Goal: Task Accomplishment & Management: Use online tool/utility

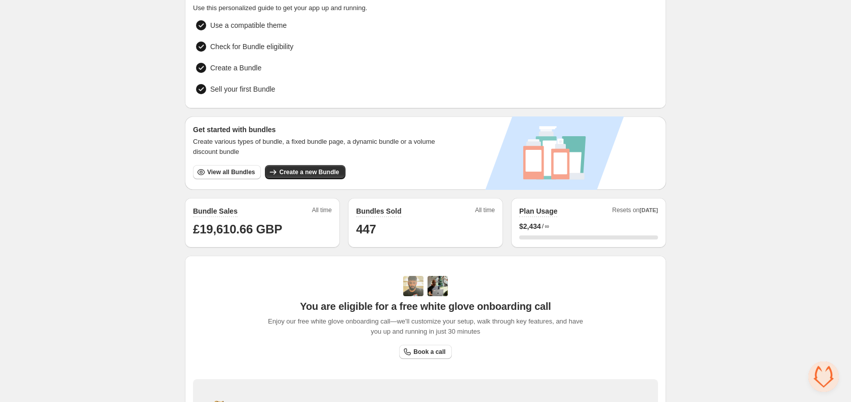
scroll to position [24, 0]
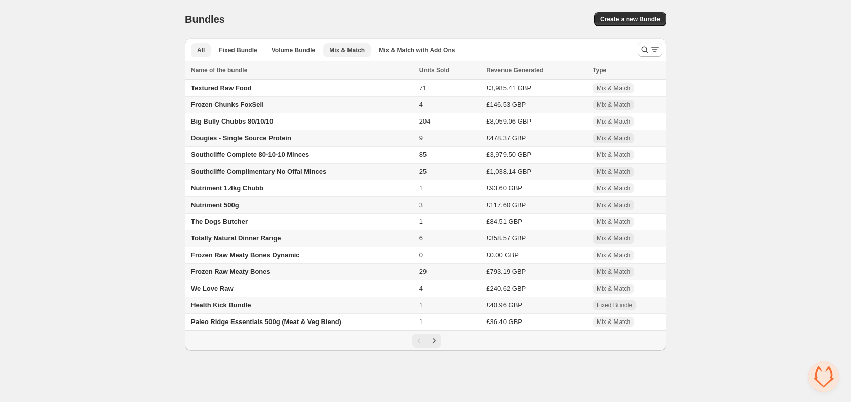
click at [341, 50] on span "Mix & Match" at bounding box center [346, 50] width 35 height 8
click at [238, 142] on span "Dougies - Single Source Protein" at bounding box center [241, 138] width 100 height 8
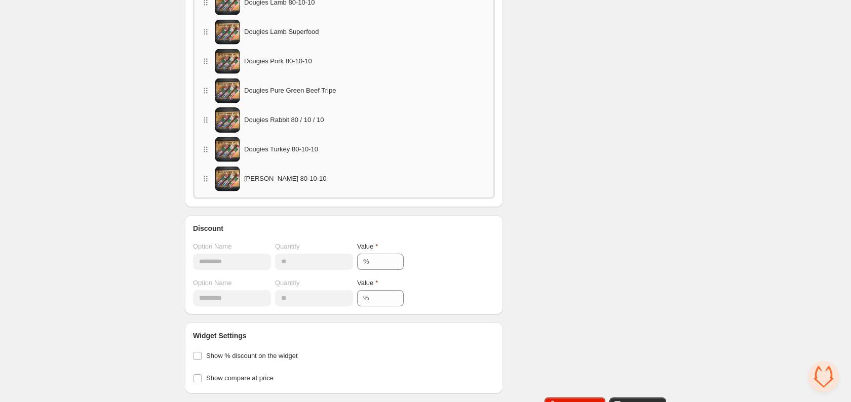
scroll to position [716, 0]
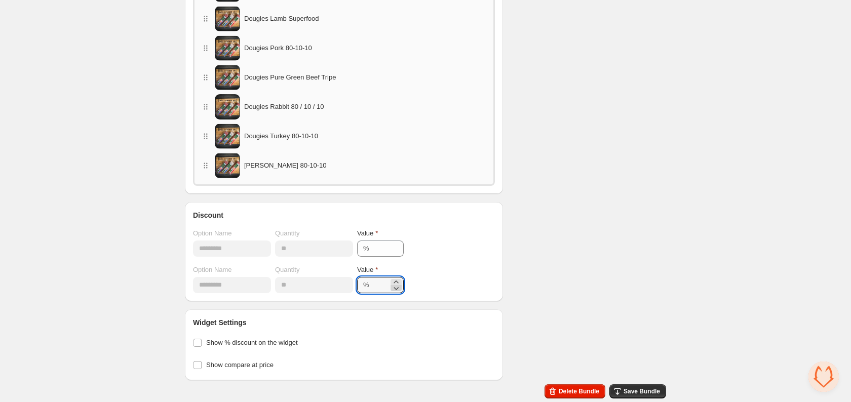
click at [401, 288] on icon at bounding box center [396, 288] width 10 height 10
click at [401, 280] on icon at bounding box center [396, 282] width 10 height 10
click at [401, 289] on icon at bounding box center [396, 288] width 10 height 10
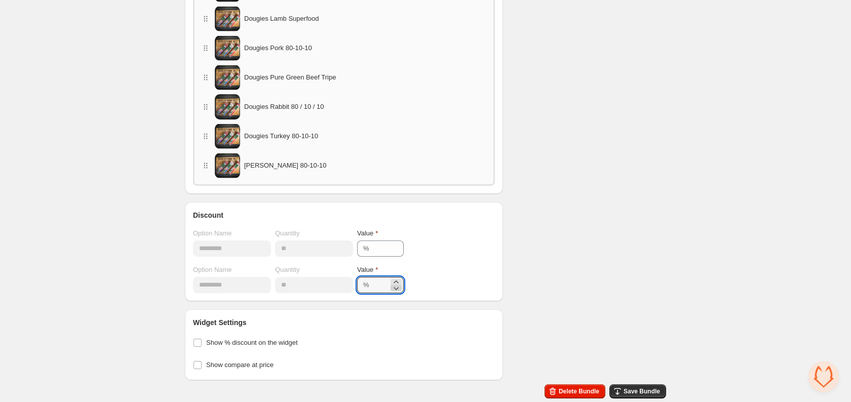
click at [401, 289] on icon at bounding box center [396, 288] width 10 height 10
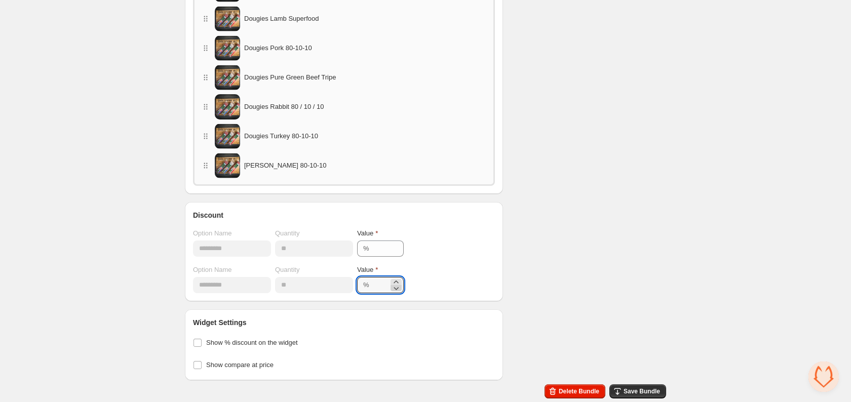
click at [401, 289] on icon at bounding box center [396, 288] width 10 height 10
click at [401, 288] on icon at bounding box center [396, 288] width 10 height 10
type input "*"
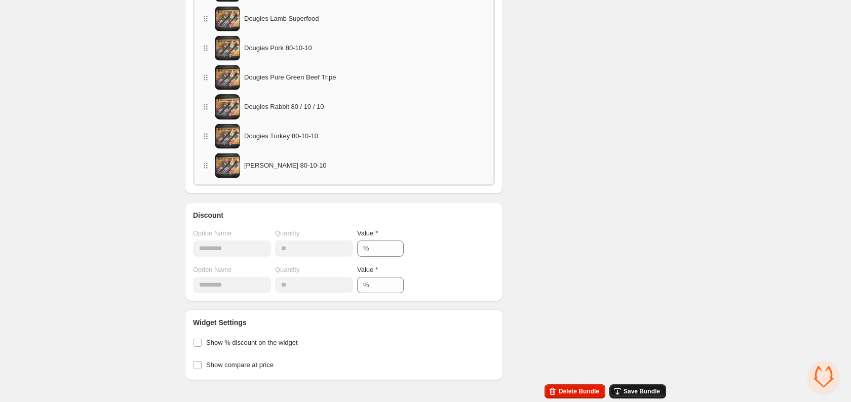
click at [635, 390] on span "Save Bundle" at bounding box center [642, 392] width 36 height 8
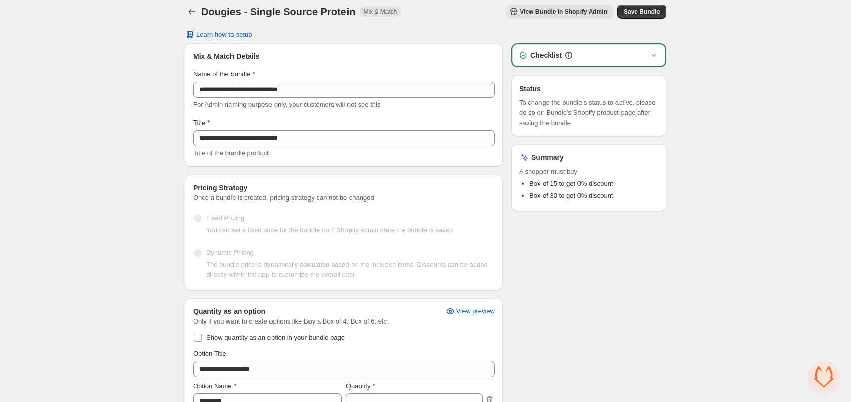
scroll to position [0, 0]
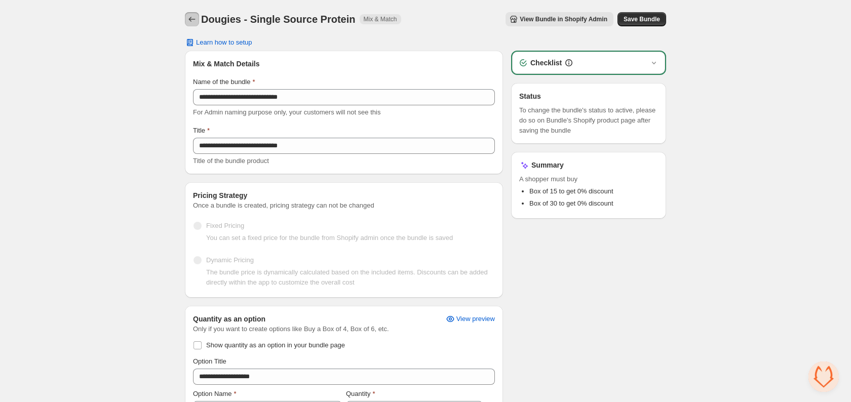
click at [188, 18] on icon "Back" at bounding box center [192, 19] width 10 height 10
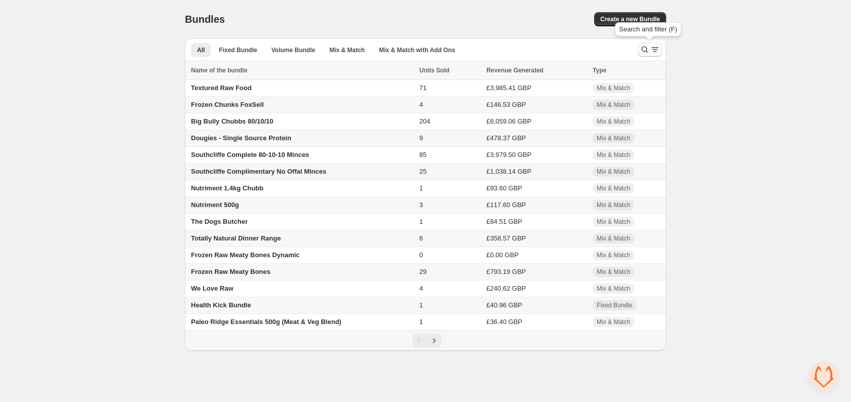
click at [649, 47] on icon "Search and filter results" at bounding box center [645, 50] width 10 height 10
click at [326, 5] on div "Bundles. This page is ready Bundles Create a new Bundle" at bounding box center [425, 19] width 481 height 39
click at [239, 91] on span "Textured Raw Food" at bounding box center [221, 88] width 61 height 8
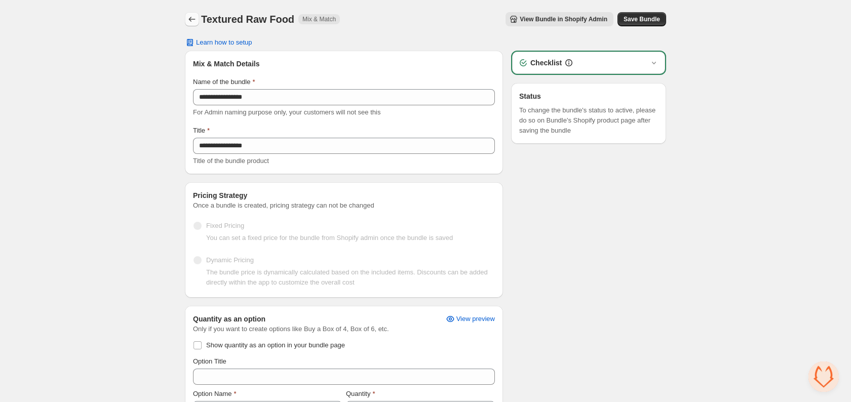
click at [196, 12] on div "Textured Raw Food. This page is ready Textured Raw Food Mix & Match View Bundle…" at bounding box center [425, 19] width 481 height 39
click at [194, 15] on icon "Back" at bounding box center [192, 19] width 10 height 10
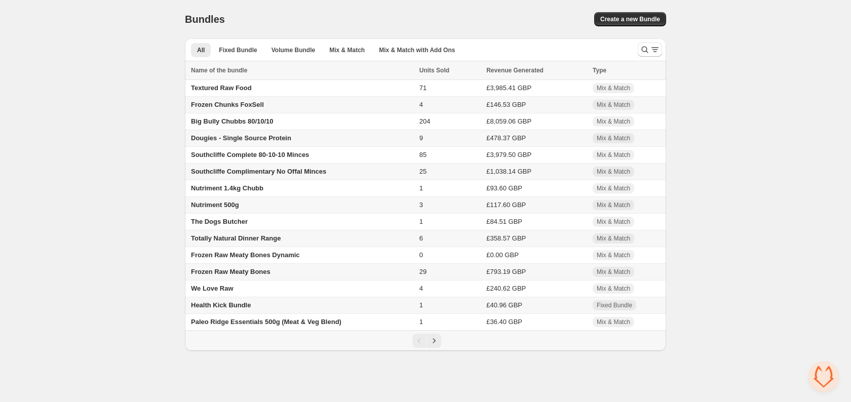
click at [228, 105] on span "Frozen Chunks FoxSell" at bounding box center [227, 105] width 73 height 8
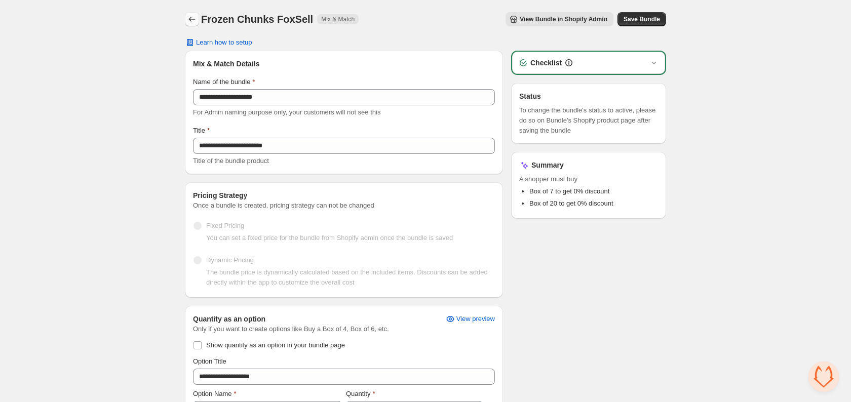
click at [191, 16] on icon "Back" at bounding box center [192, 19] width 10 height 10
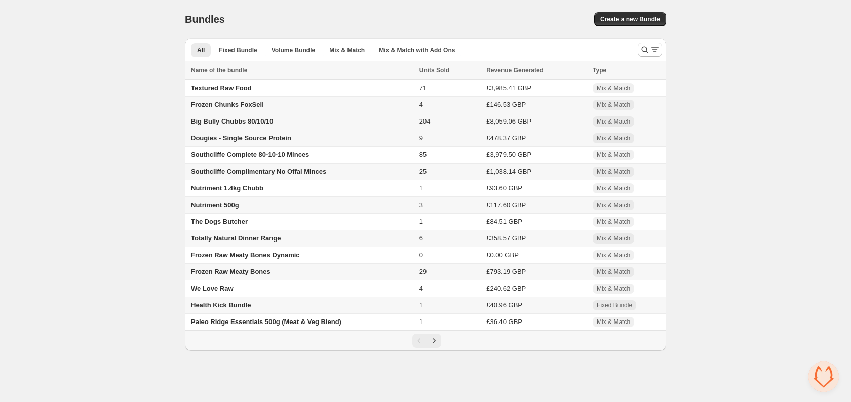
click at [211, 125] on span "Big Bully Chubbs 80/10/10" at bounding box center [232, 122] width 83 height 8
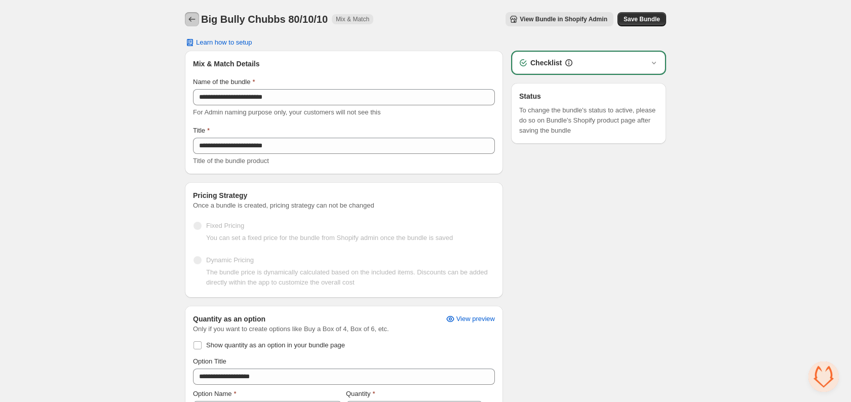
click at [196, 22] on icon "Back" at bounding box center [192, 19] width 10 height 10
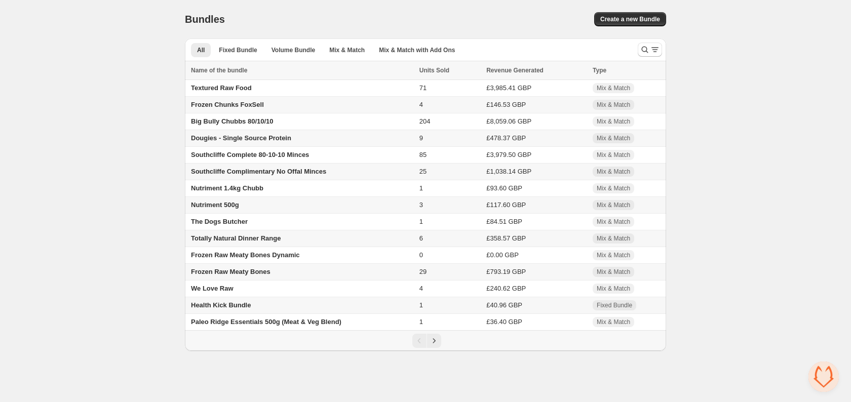
click at [204, 140] on span "Dougies - Single Source Protein" at bounding box center [241, 138] width 100 height 8
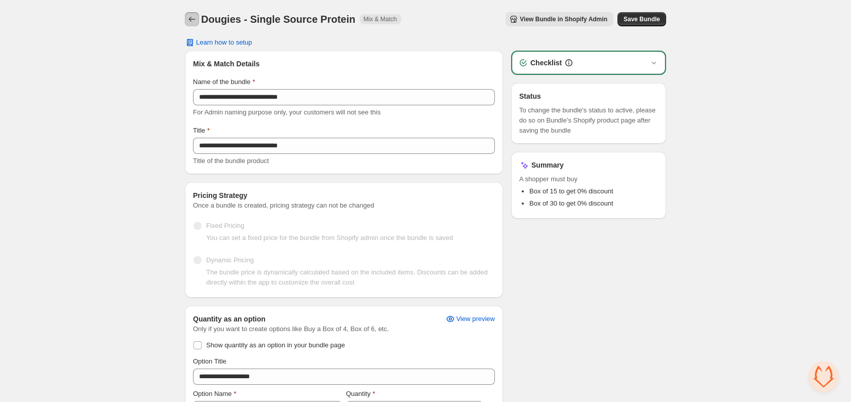
click at [197, 16] on button "Back" at bounding box center [192, 19] width 14 height 14
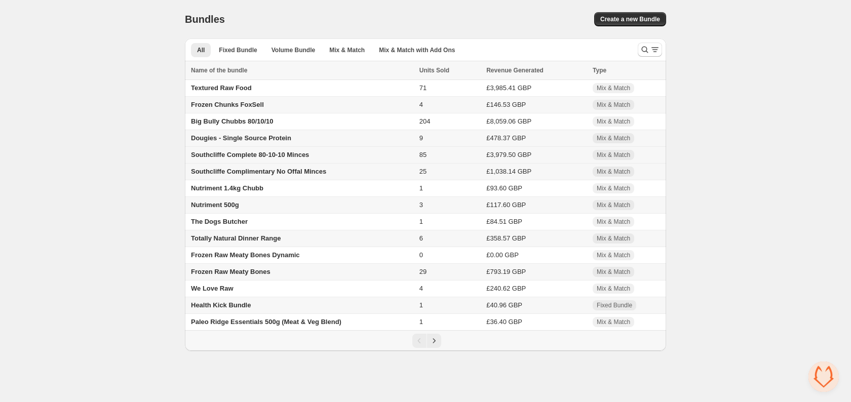
click at [199, 159] on span "Southcliffe Complete 80-10-10 Minces" at bounding box center [250, 155] width 118 height 8
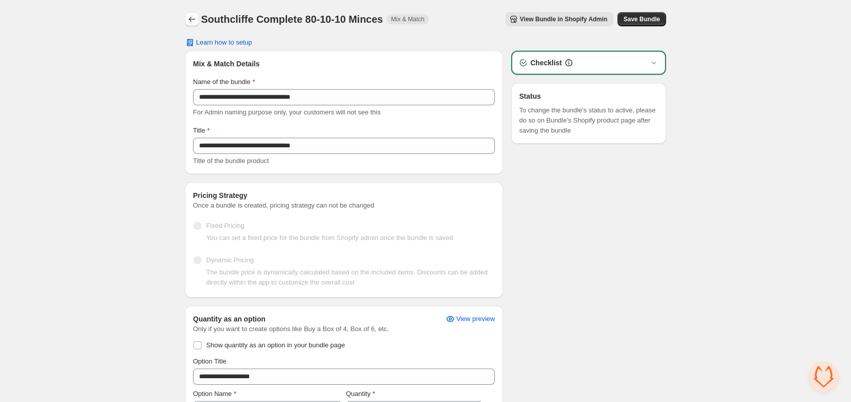
click at [191, 18] on icon "Back" at bounding box center [192, 19] width 10 height 10
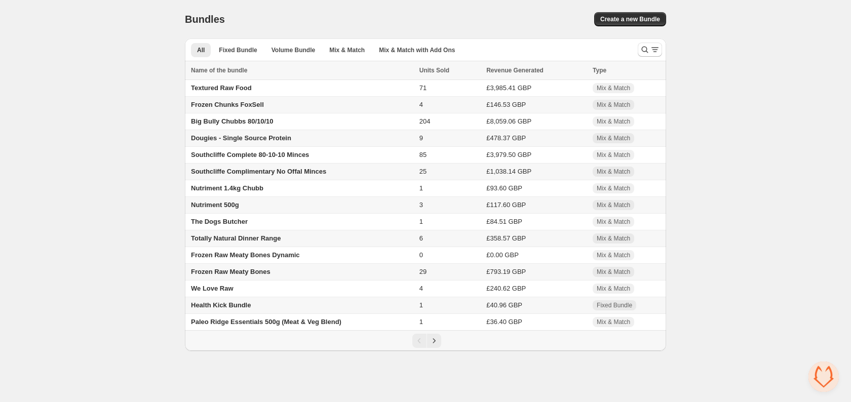
click at [206, 175] on span "Southcliffe Complimentary No Offal Minces" at bounding box center [258, 172] width 135 height 8
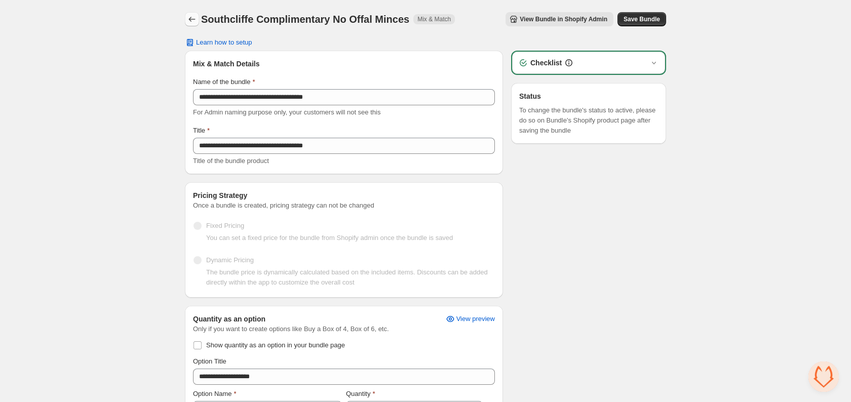
click at [189, 14] on icon "Back" at bounding box center [192, 19] width 10 height 10
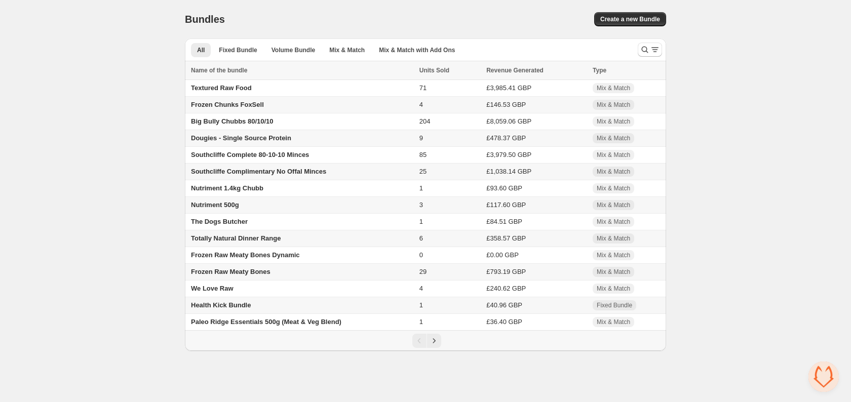
click at [208, 173] on span "Southcliffe Complimentary No Offal Minces" at bounding box center [258, 172] width 135 height 8
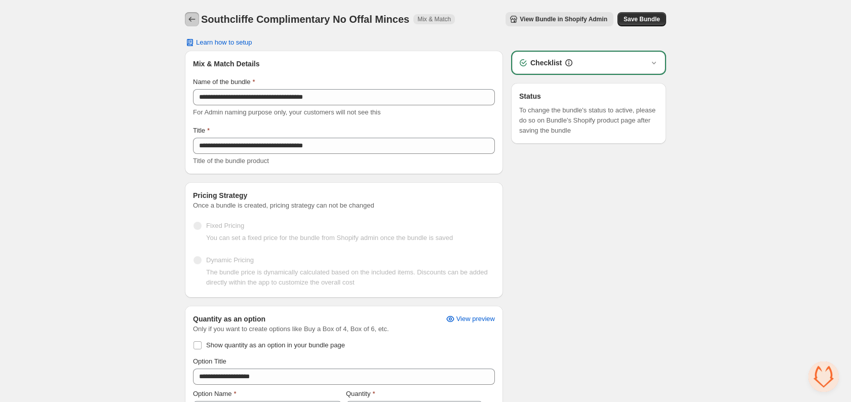
click at [190, 16] on icon "Back" at bounding box center [192, 19] width 10 height 10
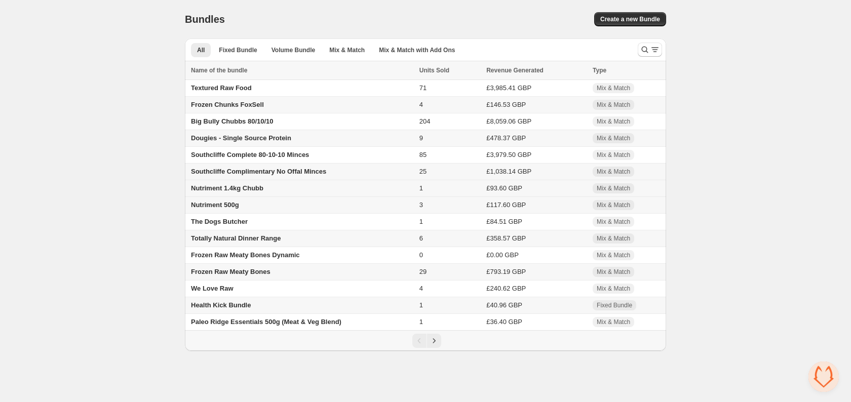
click at [199, 192] on span "Nutriment 1.4kg Chubb" at bounding box center [227, 188] width 72 height 8
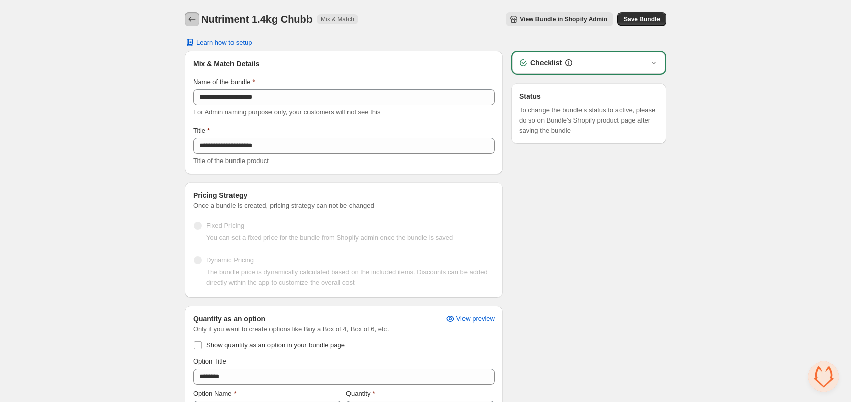
click at [193, 15] on icon "Back" at bounding box center [192, 19] width 10 height 10
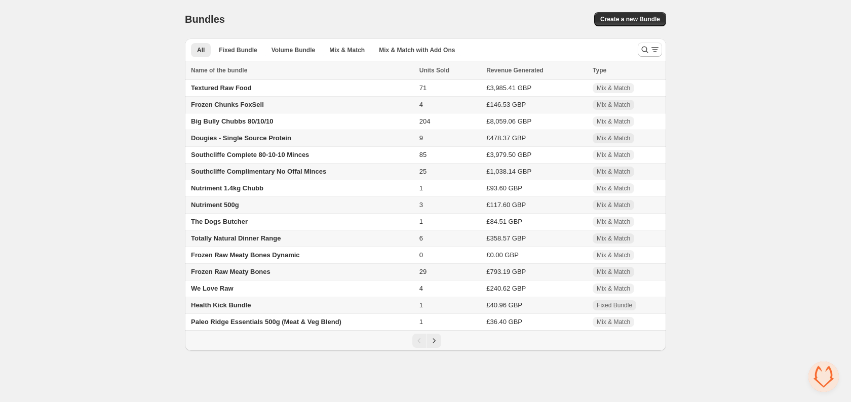
click at [212, 209] on span "Nutriment 500g" at bounding box center [215, 205] width 48 height 8
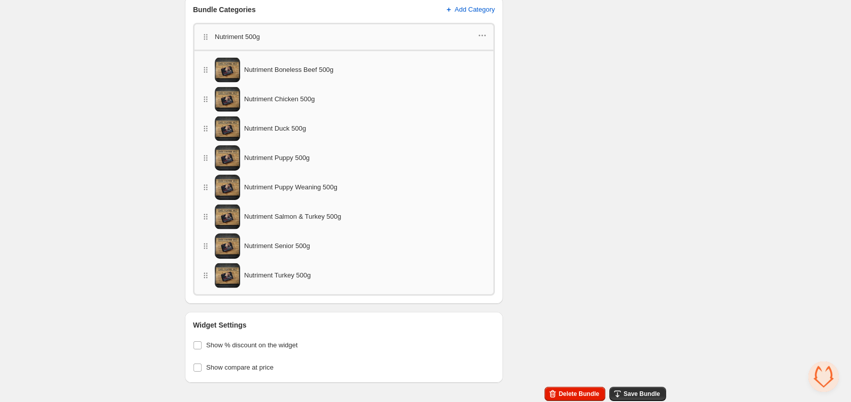
scroll to position [491, 0]
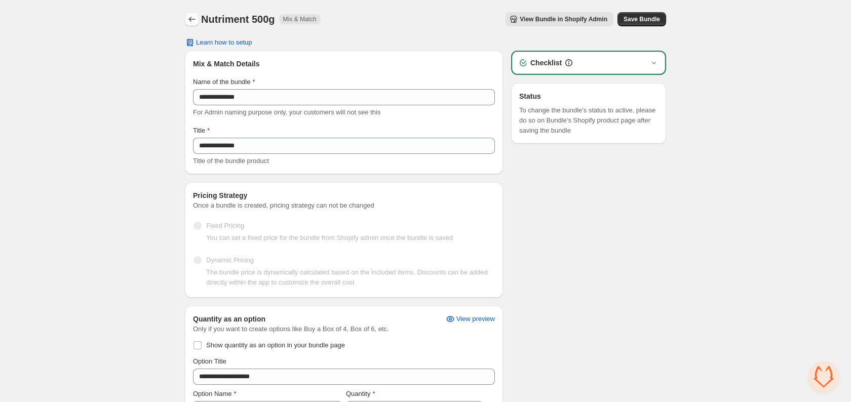
click at [186, 20] on button "Back" at bounding box center [192, 19] width 14 height 14
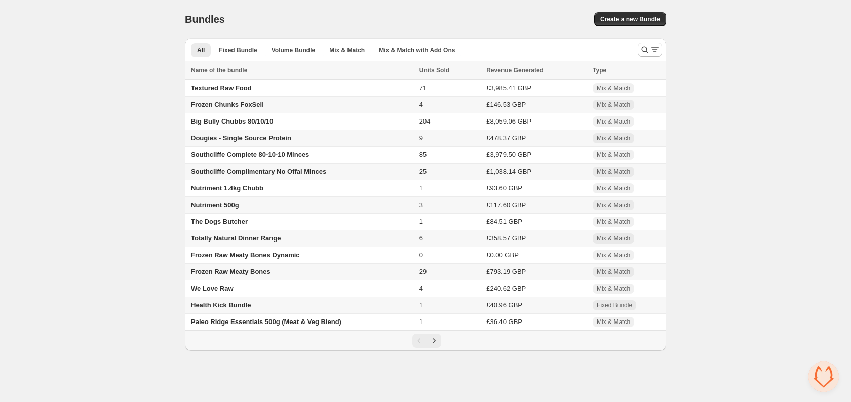
click at [215, 209] on span "Nutriment 500g" at bounding box center [215, 205] width 48 height 8
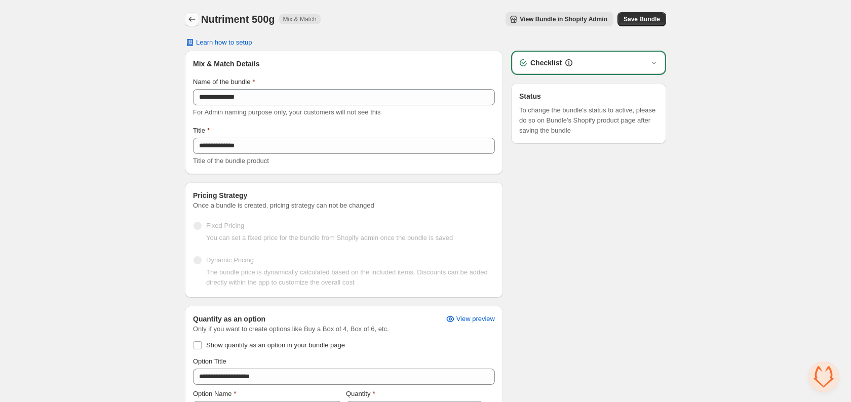
click at [192, 23] on icon "Back" at bounding box center [192, 19] width 10 height 10
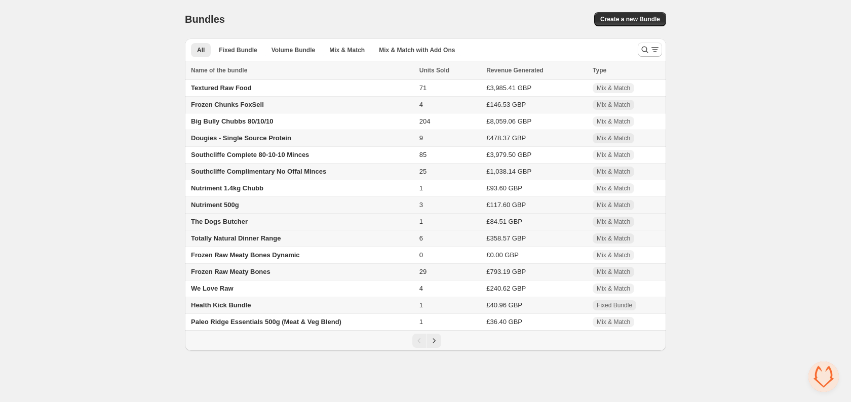
click at [221, 226] on span "The Dogs Butcher" at bounding box center [219, 222] width 57 height 8
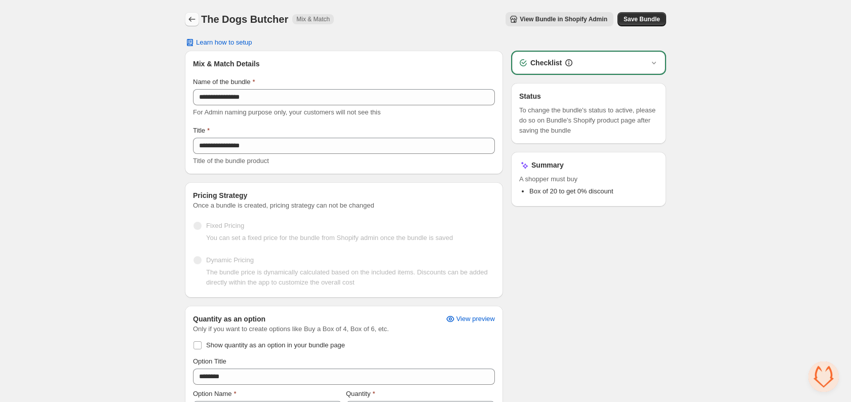
click at [192, 21] on icon "Back" at bounding box center [192, 19] width 10 height 10
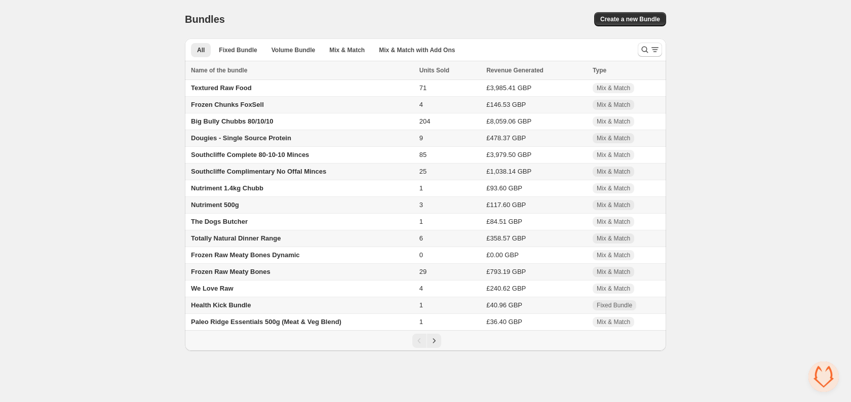
click at [204, 242] on span "Totally Natural Dinner Range" at bounding box center [236, 239] width 90 height 8
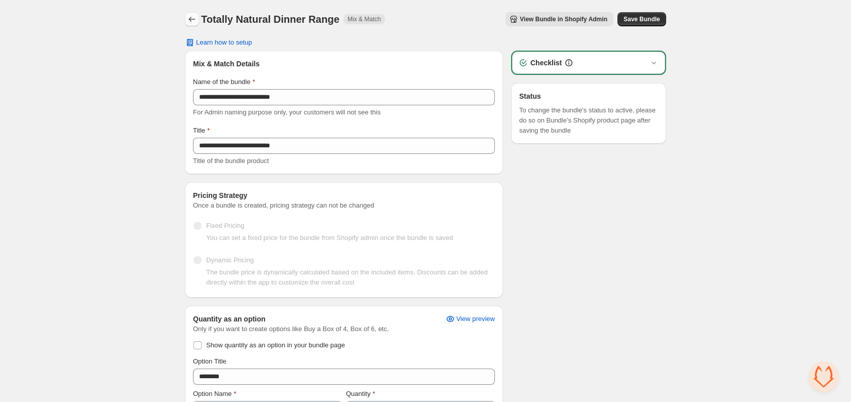
click at [187, 21] on icon "Back" at bounding box center [192, 19] width 10 height 10
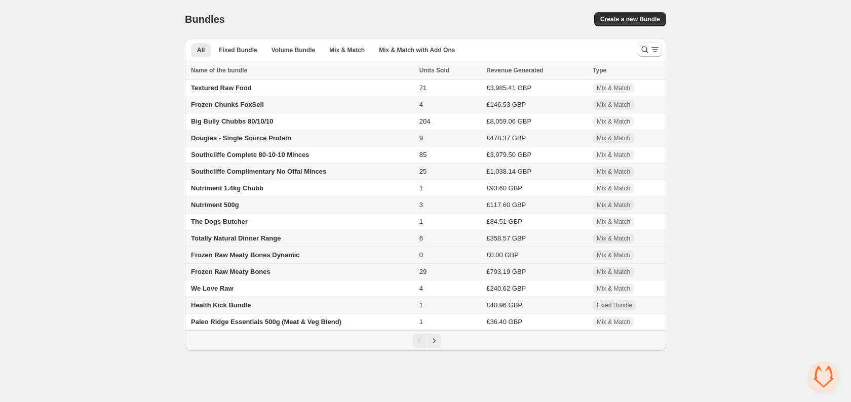
click at [232, 259] on span "Frozen Raw Meaty Bones Dynamic" at bounding box center [245, 255] width 109 height 8
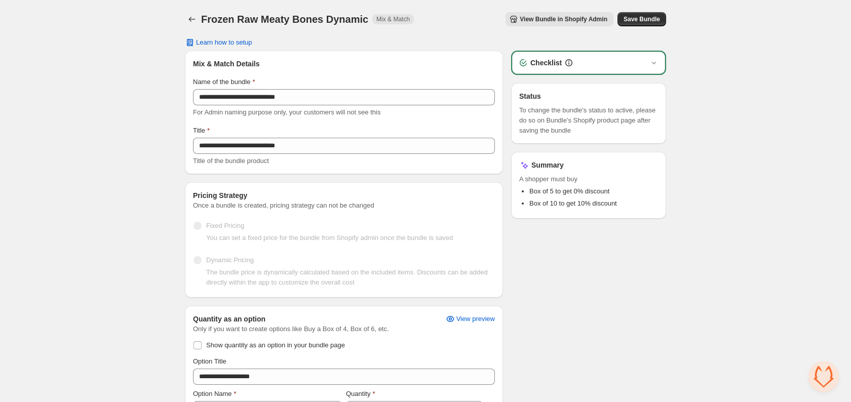
drag, startPoint x: 85, startPoint y: 127, endPoint x: 92, endPoint y: 134, distance: 10.0
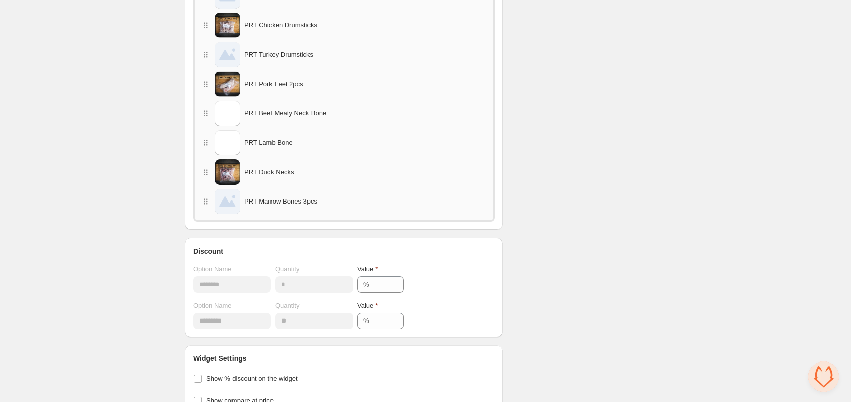
scroll to position [774, 0]
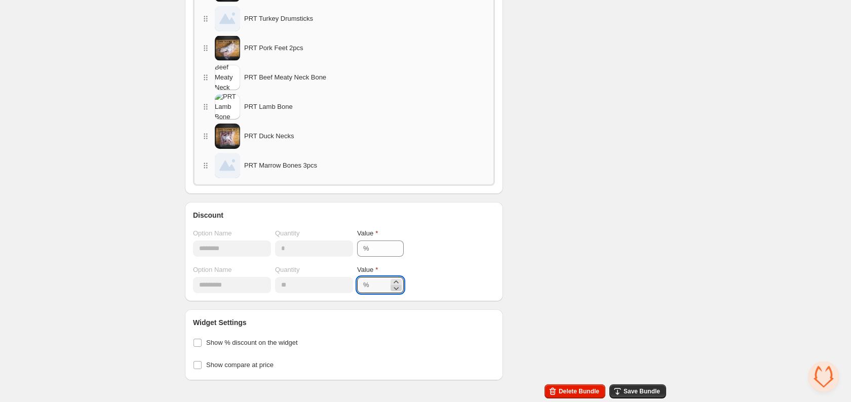
click at [401, 288] on icon at bounding box center [396, 288] width 10 height 10
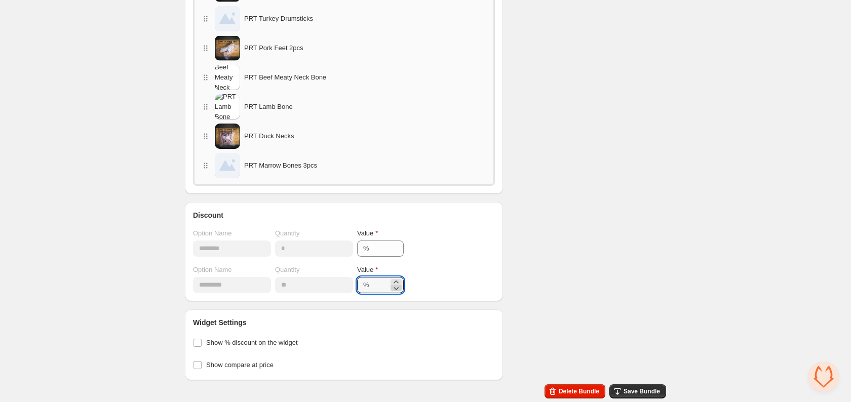
click at [401, 288] on icon at bounding box center [396, 288] width 10 height 10
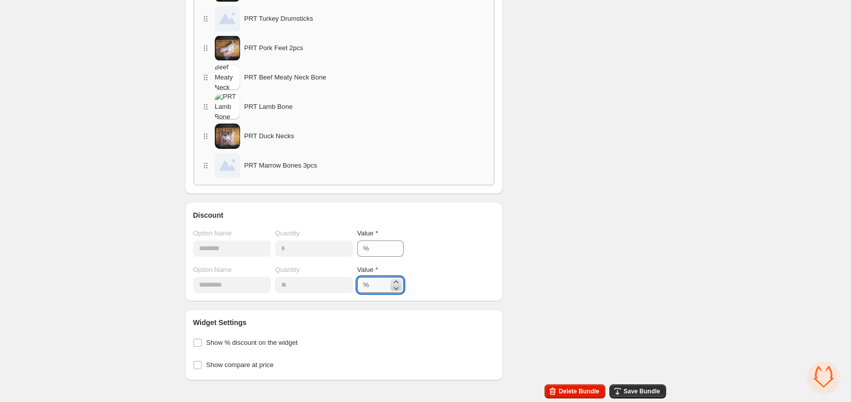
type input "*"
click at [646, 390] on span "Save Bundle" at bounding box center [642, 392] width 36 height 8
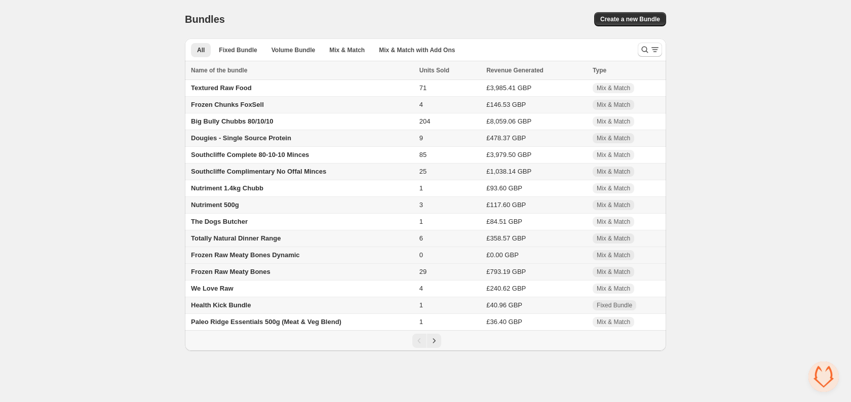
click at [234, 259] on span "Frozen Raw Meaty Bones Dynamic" at bounding box center [245, 255] width 109 height 8
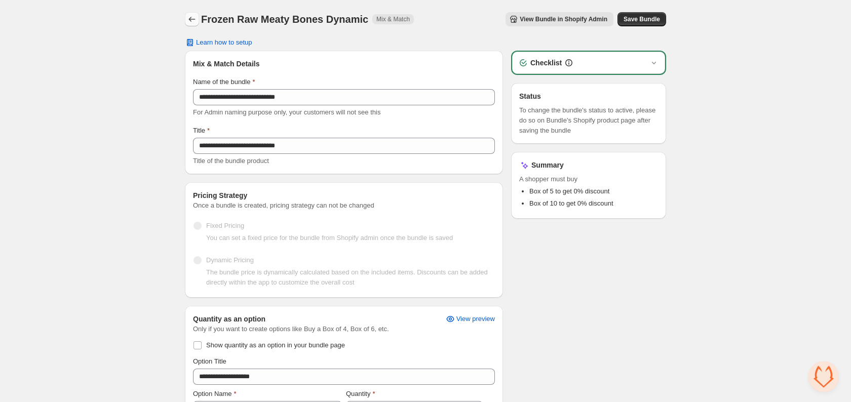
click at [192, 18] on icon "Back" at bounding box center [192, 19] width 10 height 10
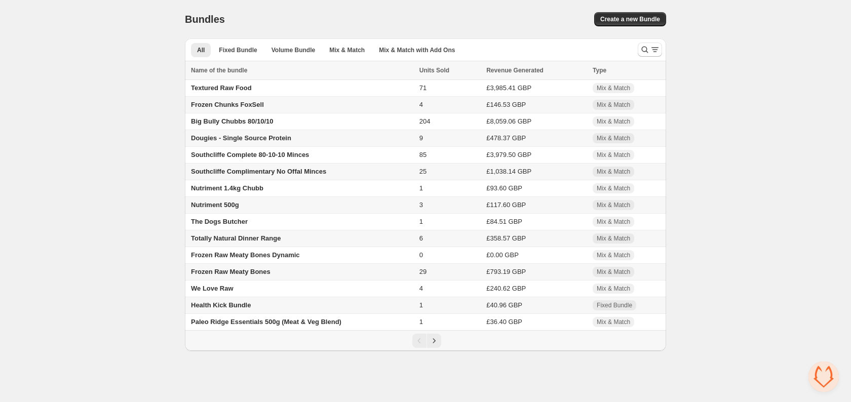
click at [205, 276] on span "Frozen Raw Meaty Bones" at bounding box center [231, 272] width 80 height 8
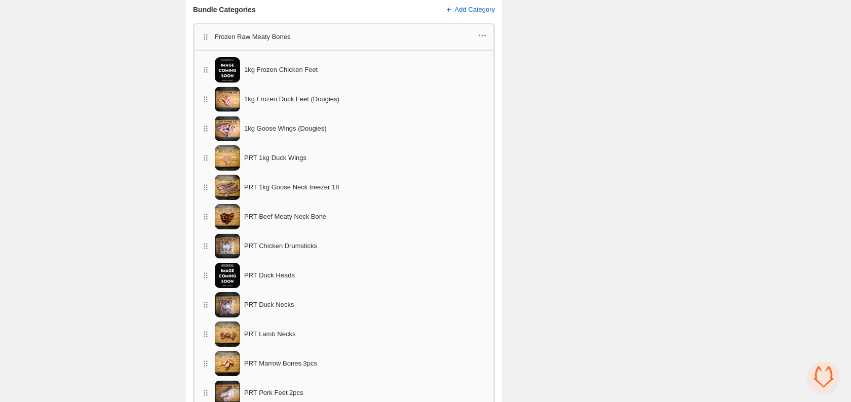
scroll to position [784, 0]
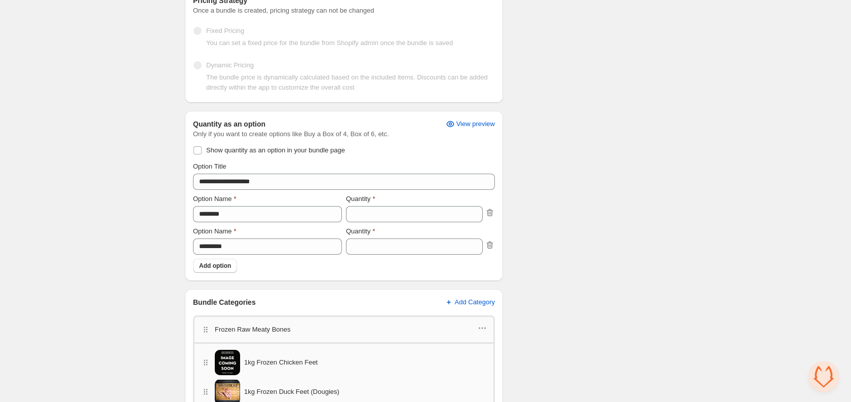
scroll to position [0, 0]
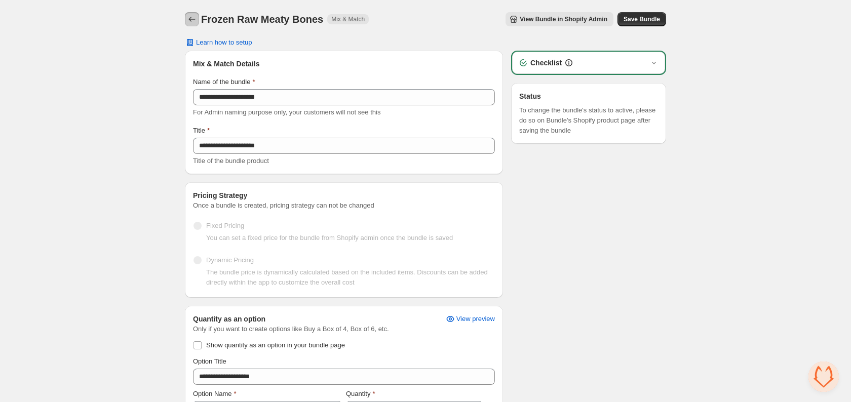
click at [187, 23] on icon "Back" at bounding box center [192, 19] width 10 height 10
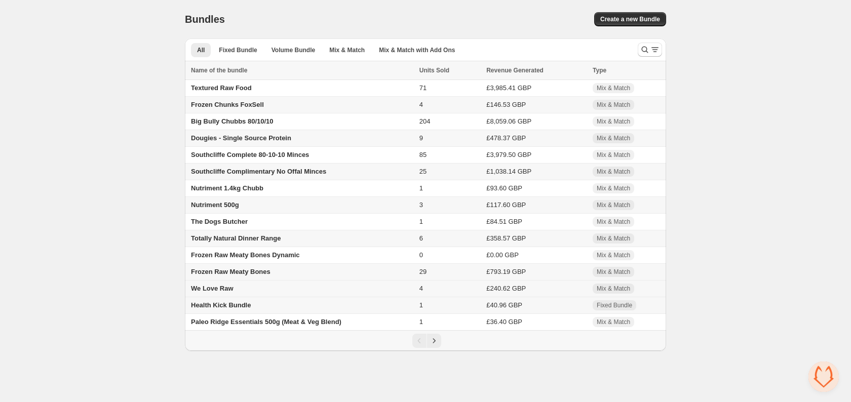
click at [216, 292] on span "We Love Raw" at bounding box center [212, 289] width 43 height 8
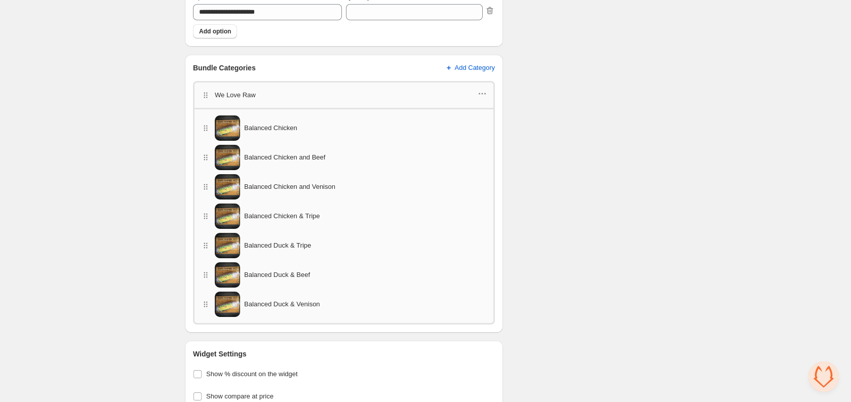
scroll to position [461, 0]
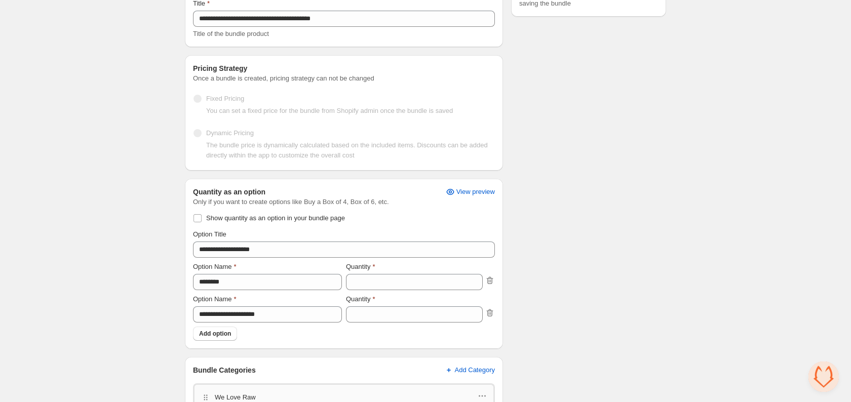
scroll to position [0, 0]
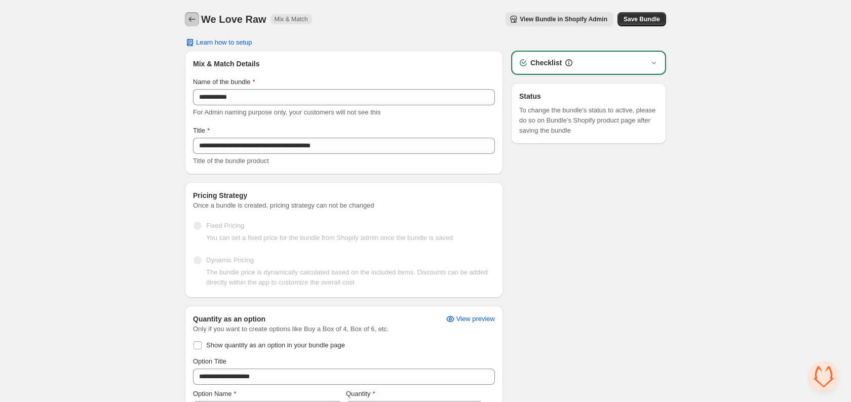
click at [195, 16] on icon "Back" at bounding box center [192, 19] width 10 height 10
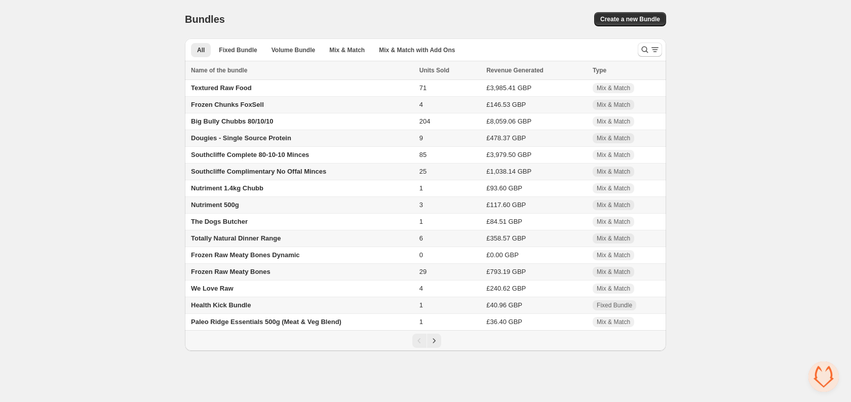
click at [200, 309] on span "Health Kick Bundle" at bounding box center [221, 306] width 60 height 8
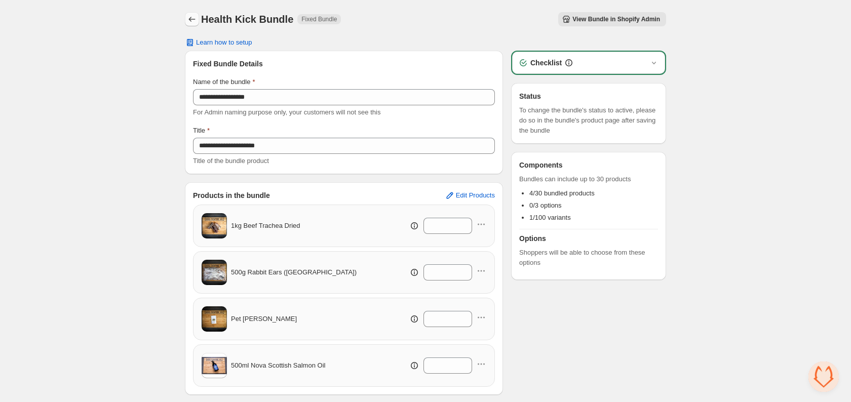
click at [189, 18] on icon "Back" at bounding box center [192, 19] width 10 height 10
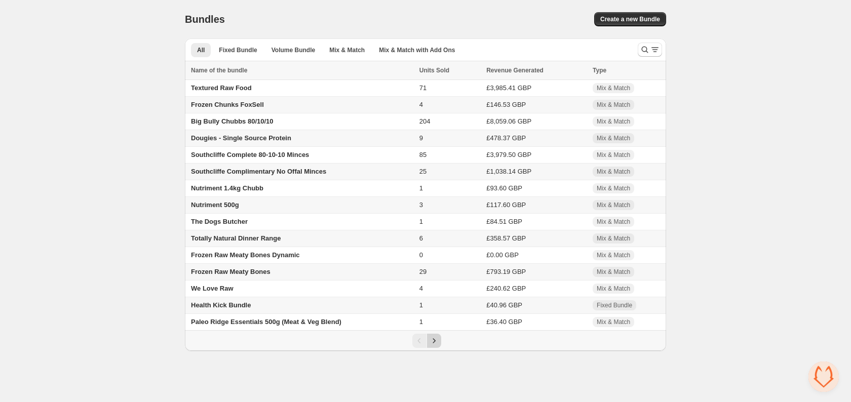
click at [438, 346] on icon "Next" at bounding box center [434, 341] width 10 height 10
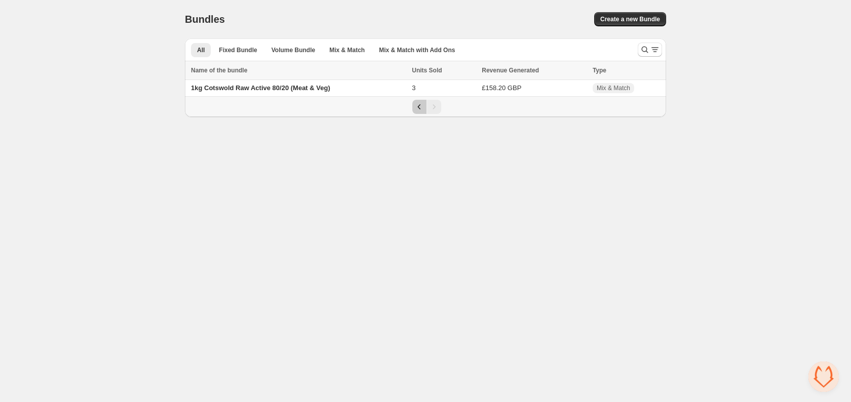
click at [418, 110] on icon "Previous" at bounding box center [420, 107] width 10 height 10
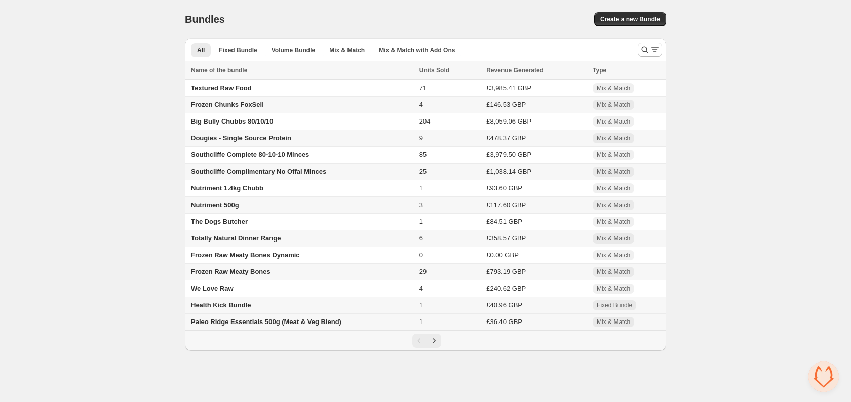
click at [249, 326] on span "Paleo Ridge Essentials 500g (Meat & Veg Blend)" at bounding box center [266, 322] width 151 height 8
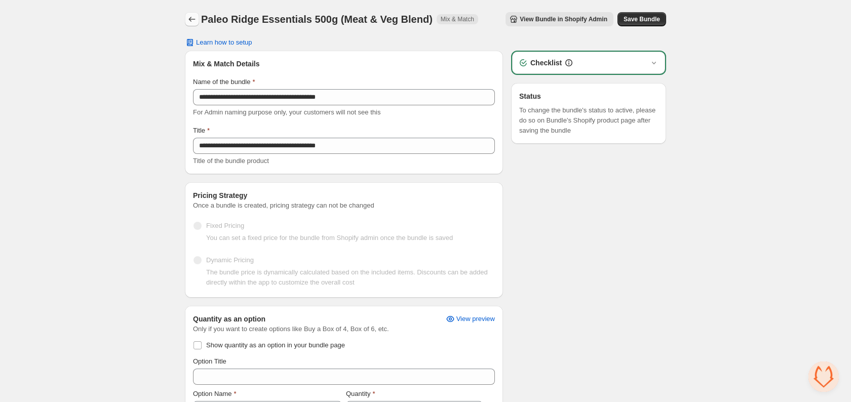
click at [194, 15] on icon "Back" at bounding box center [192, 19] width 10 height 10
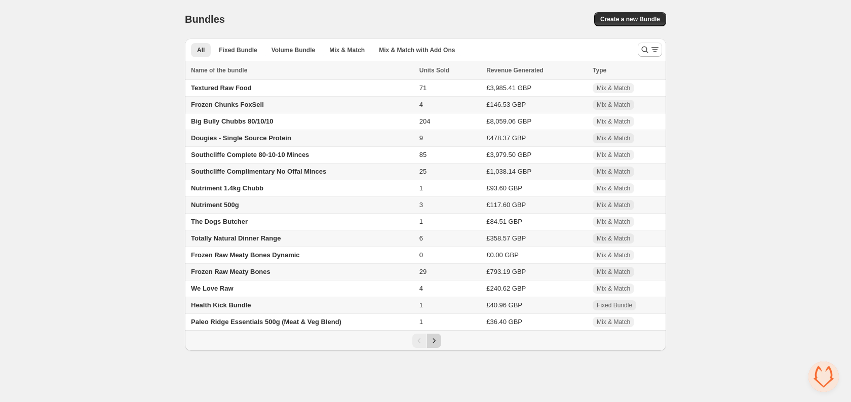
click at [438, 346] on icon "Next" at bounding box center [434, 341] width 10 height 10
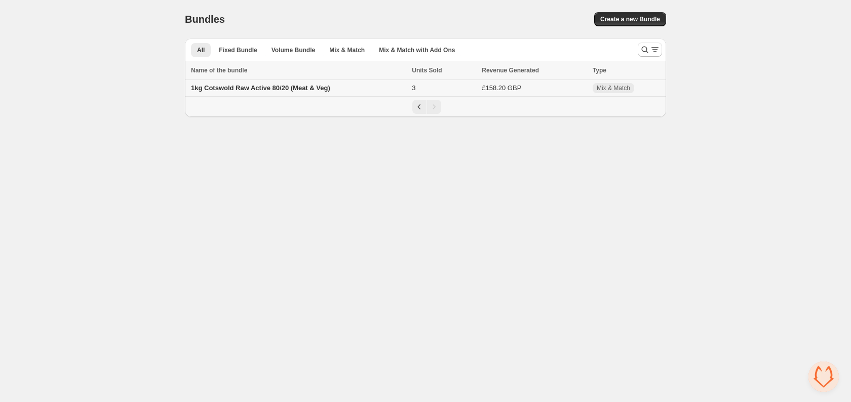
click at [307, 89] on span "1kg Cotswold Raw Active 80/20 (Meat & Veg)" at bounding box center [260, 88] width 139 height 8
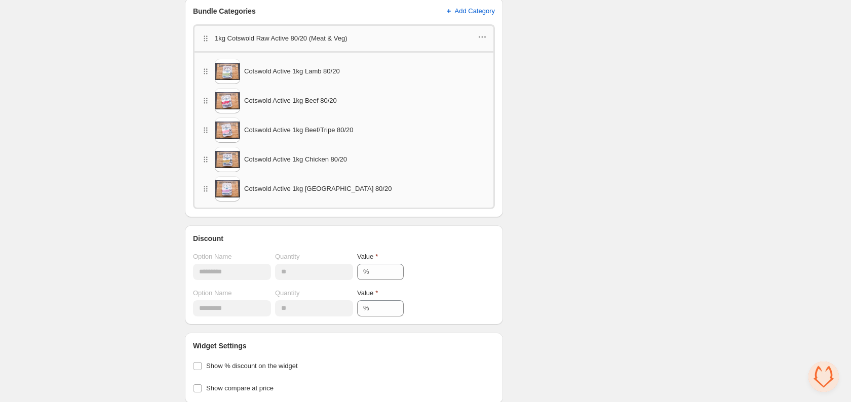
scroll to position [478, 0]
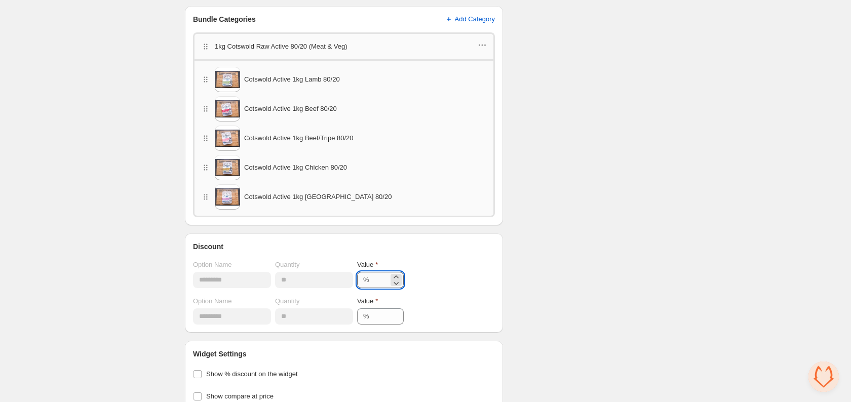
click at [389, 285] on input "*" at bounding box center [380, 280] width 16 height 16
click at [401, 285] on icon at bounding box center [396, 283] width 10 height 10
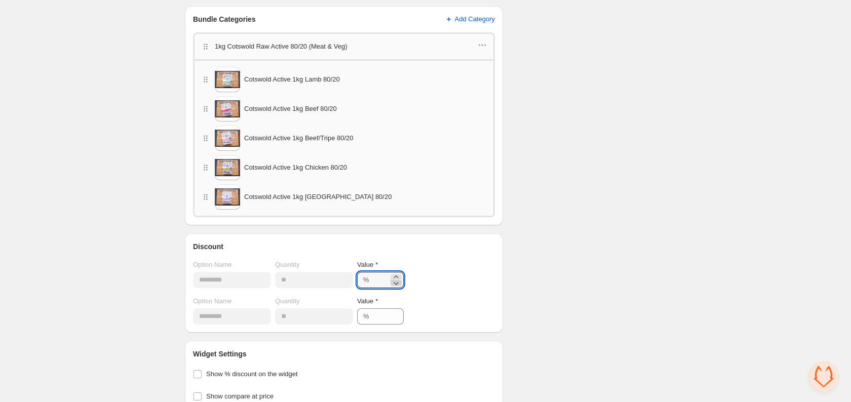
click at [401, 285] on icon at bounding box center [396, 283] width 10 height 10
type input "*"
click at [401, 320] on icon at bounding box center [396, 320] width 10 height 10
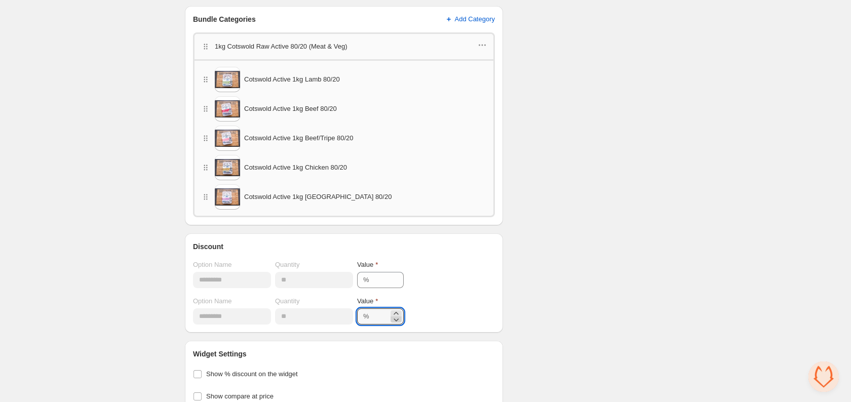
click at [401, 320] on icon at bounding box center [396, 320] width 10 height 10
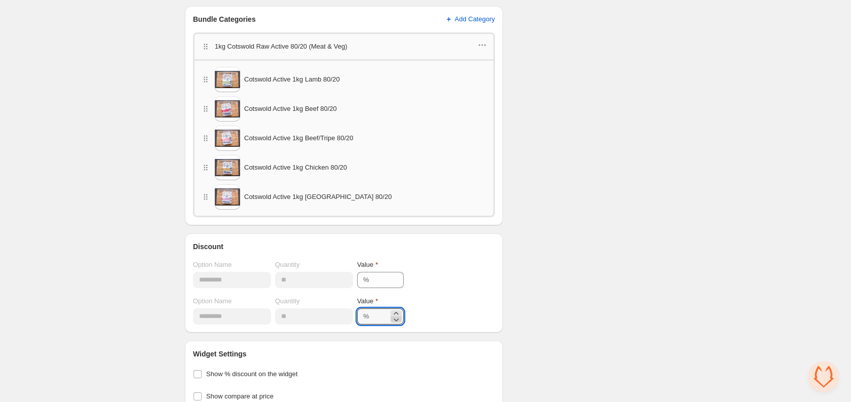
click at [401, 320] on icon at bounding box center [396, 320] width 10 height 10
type input "*"
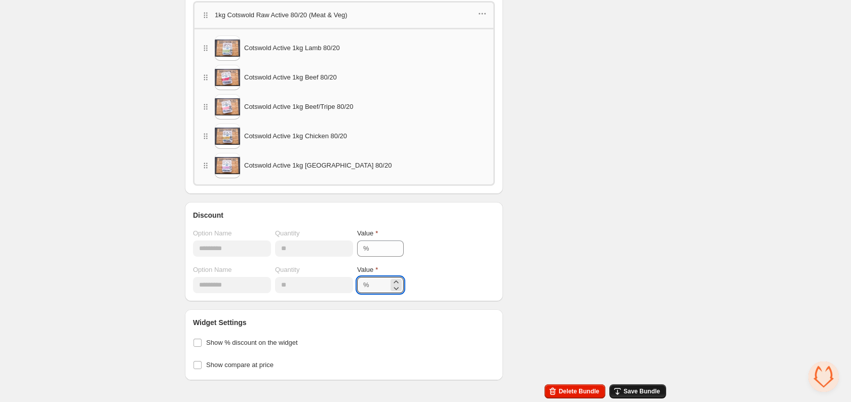
click at [636, 390] on span "Save Bundle" at bounding box center [642, 392] width 36 height 8
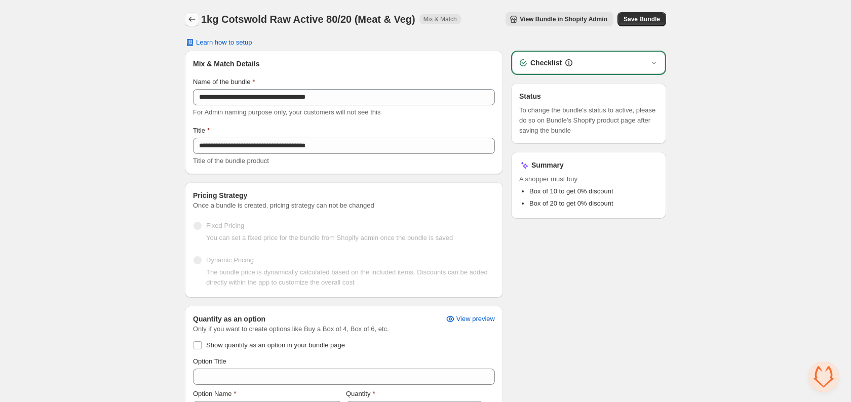
click at [193, 18] on icon "Back" at bounding box center [192, 19] width 10 height 10
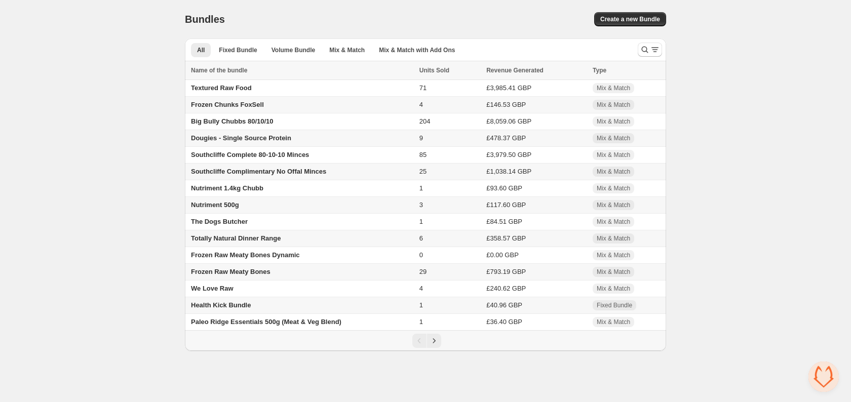
click at [436, 345] on icon "Next" at bounding box center [434, 341] width 10 height 10
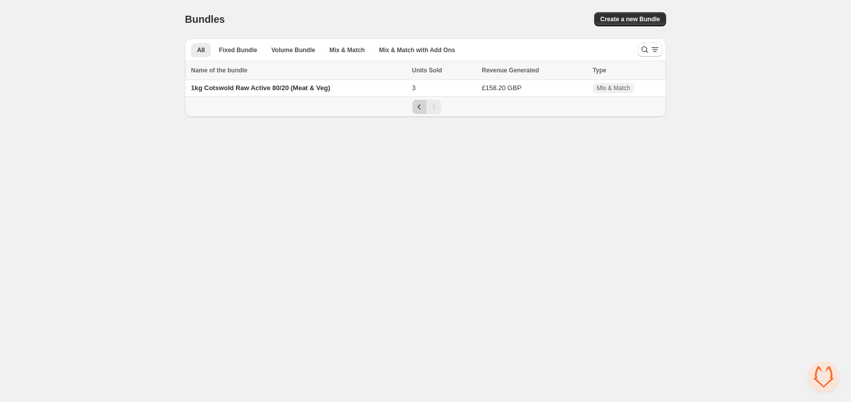
click at [416, 104] on icon "Previous" at bounding box center [420, 107] width 10 height 10
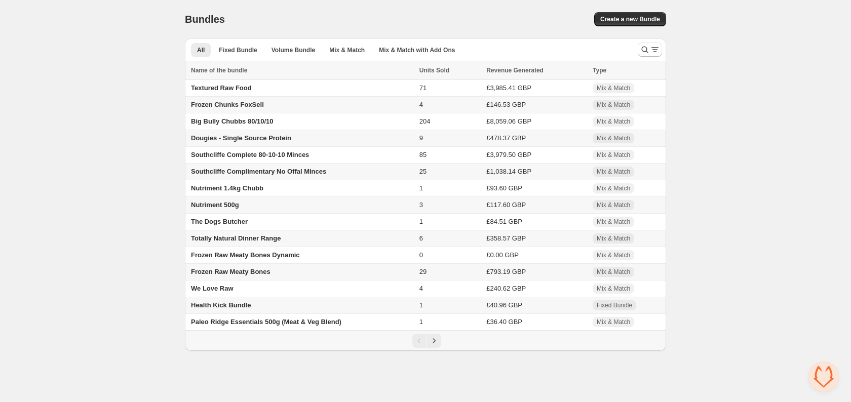
click at [412, 5] on div "Bundles. This page is ready Bundles Create a new Bundle" at bounding box center [425, 19] width 481 height 39
drag, startPoint x: 87, startPoint y: 90, endPoint x: 236, endPoint y: 12, distance: 167.7
click at [89, 90] on div "Home Bundles Analytics Plan and Billing Bundles. This page is ready Bundles Cre…" at bounding box center [425, 175] width 851 height 351
